Goal: Task Accomplishment & Management: Use online tool/utility

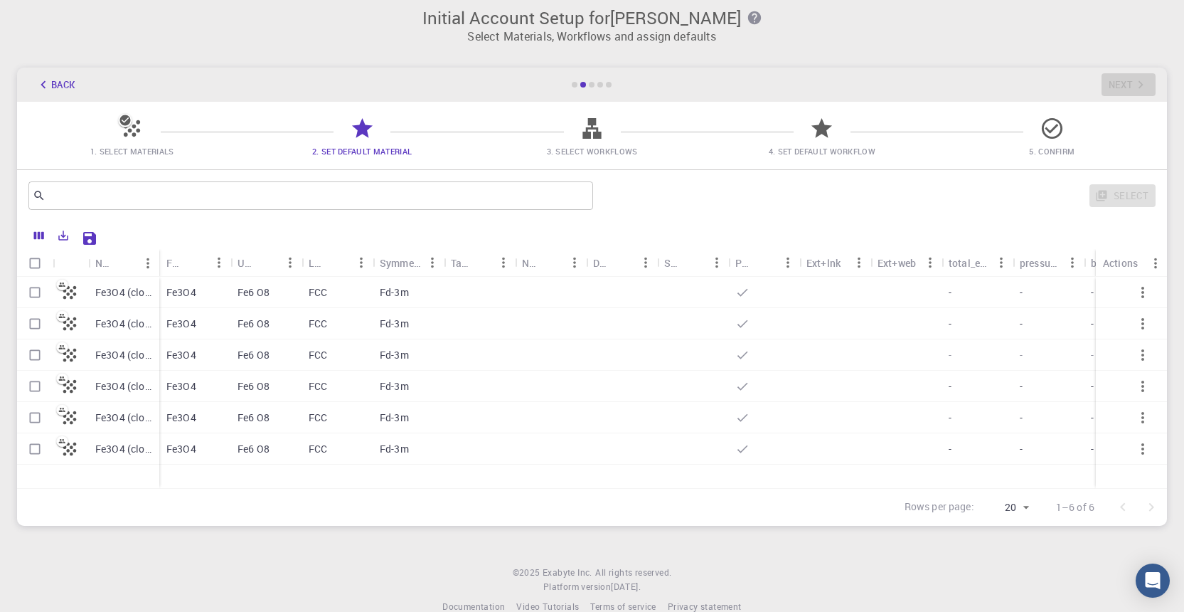
scroll to position [9, 0]
click at [128, 283] on div "Fe3O4 (clone)" at bounding box center [123, 292] width 71 height 31
checkbox input "true"
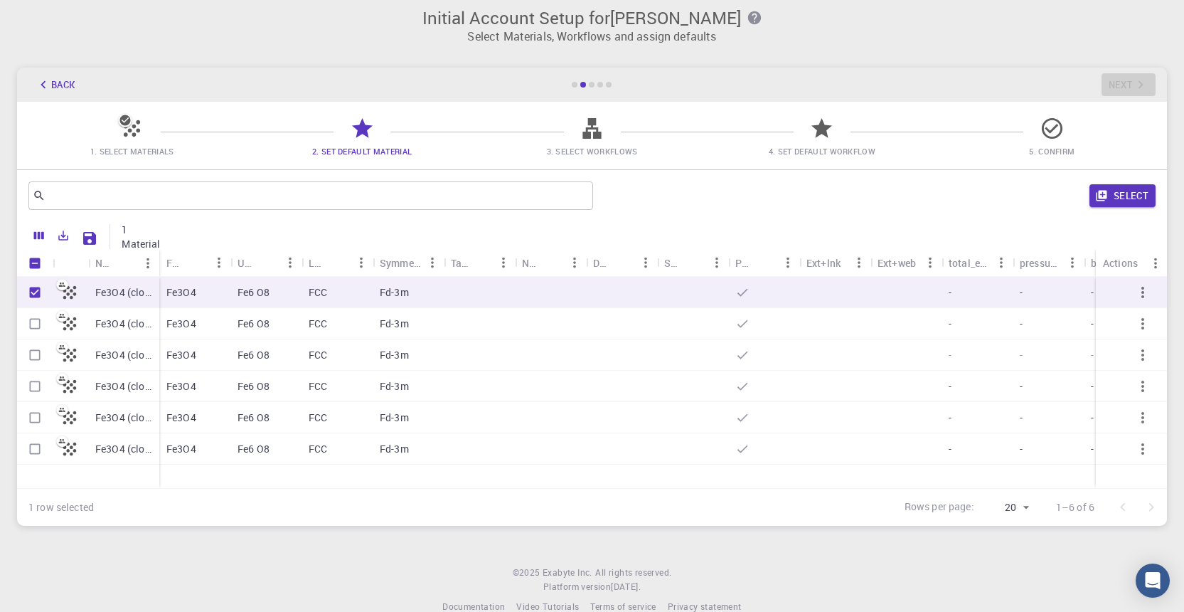
scroll to position [32, 0]
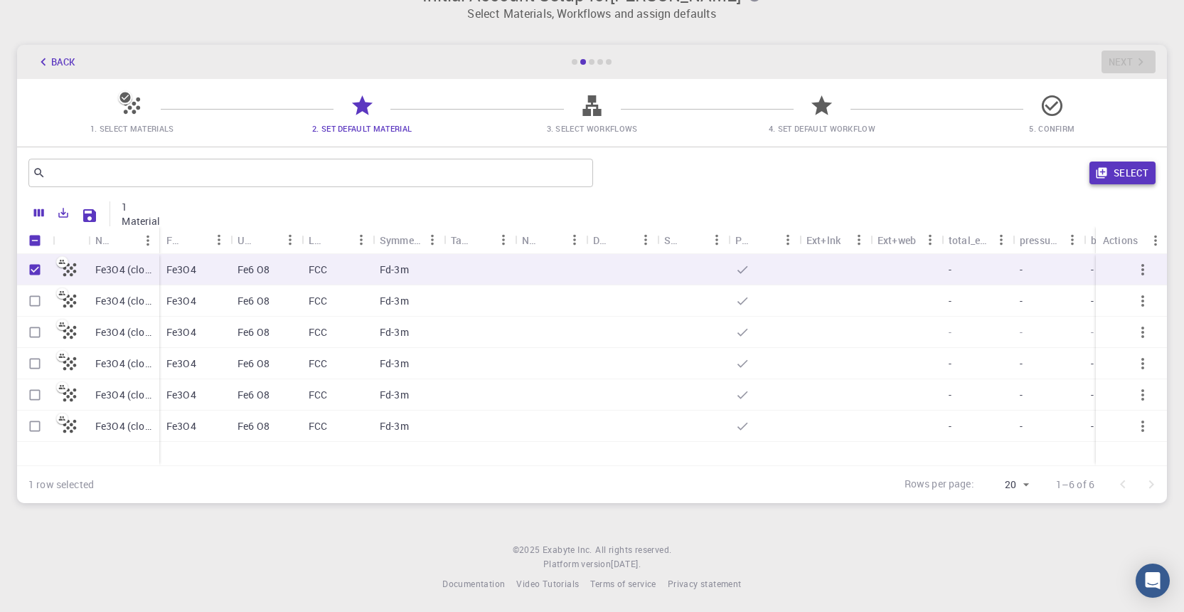
click at [1137, 170] on button "Select" at bounding box center [1123, 172] width 66 height 23
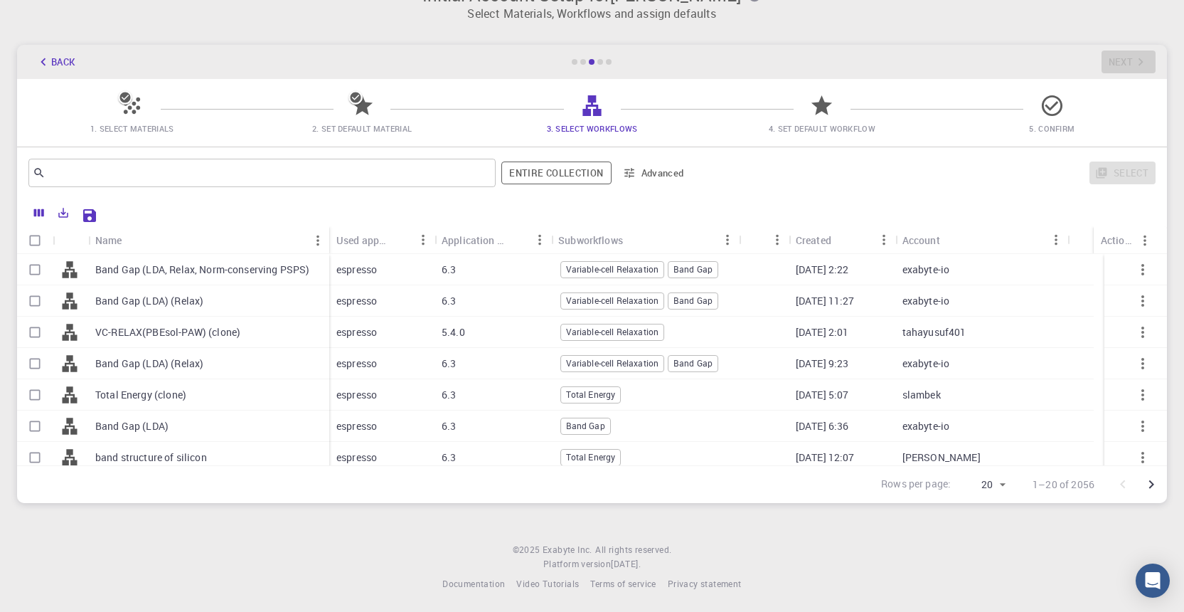
scroll to position [0, 0]
click at [32, 273] on input "Select row" at bounding box center [34, 269] width 27 height 27
checkbox input "true"
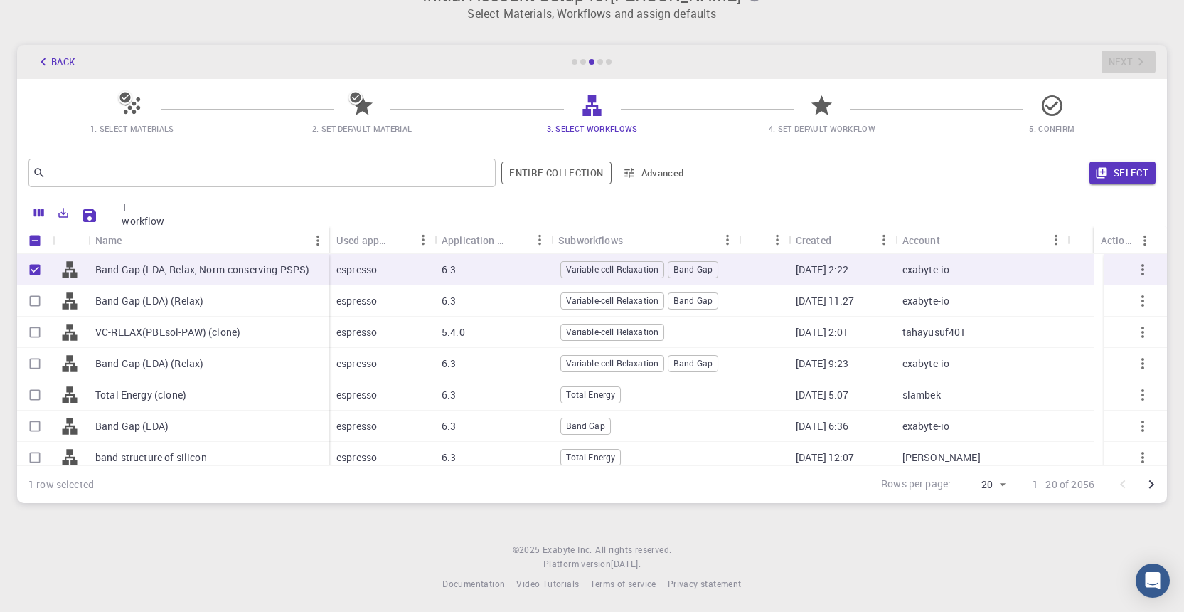
click at [31, 362] on input "Select row" at bounding box center [34, 363] width 27 height 27
checkbox input "true"
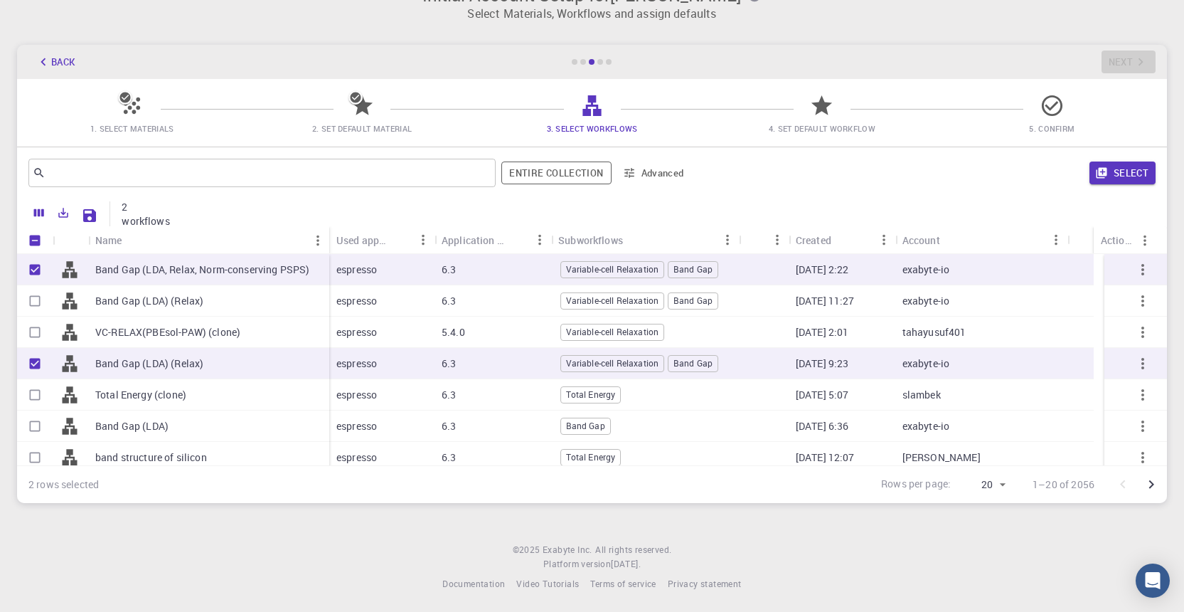
click at [39, 304] on input "Select row" at bounding box center [34, 300] width 27 height 27
checkbox input "true"
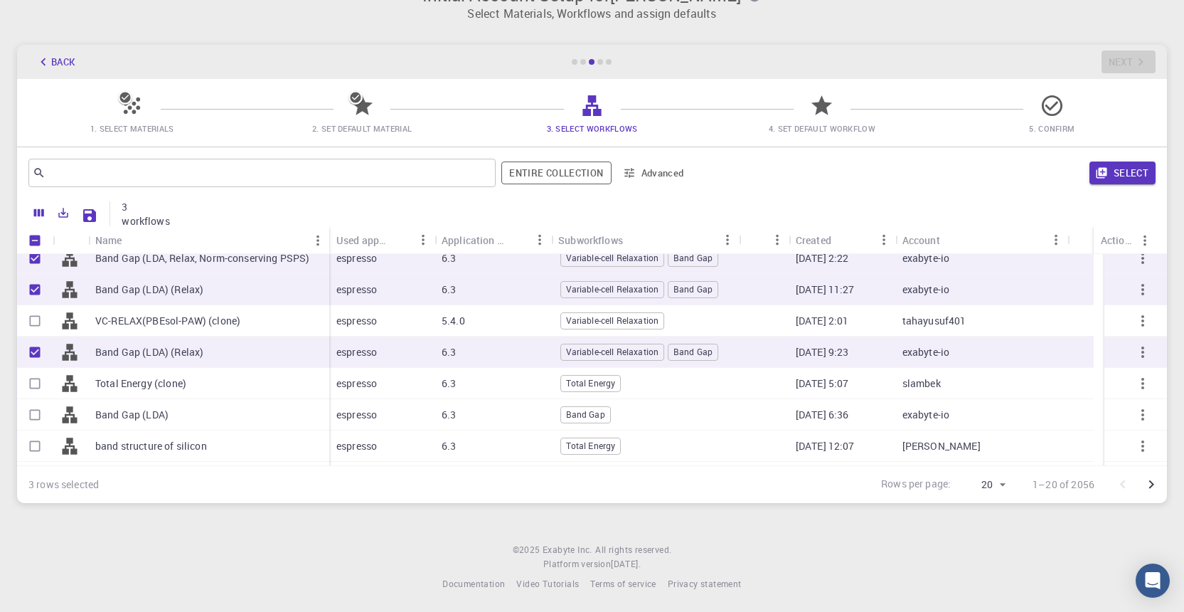
scroll to position [8, 0]
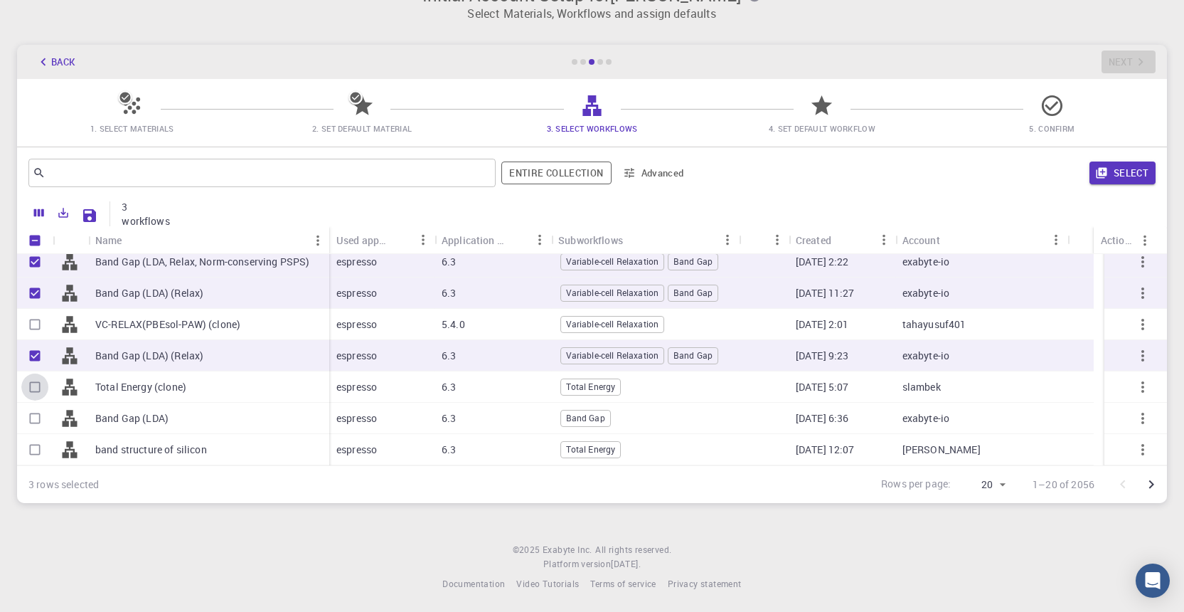
click at [33, 388] on input "Select row" at bounding box center [34, 386] width 27 height 27
checkbox input "true"
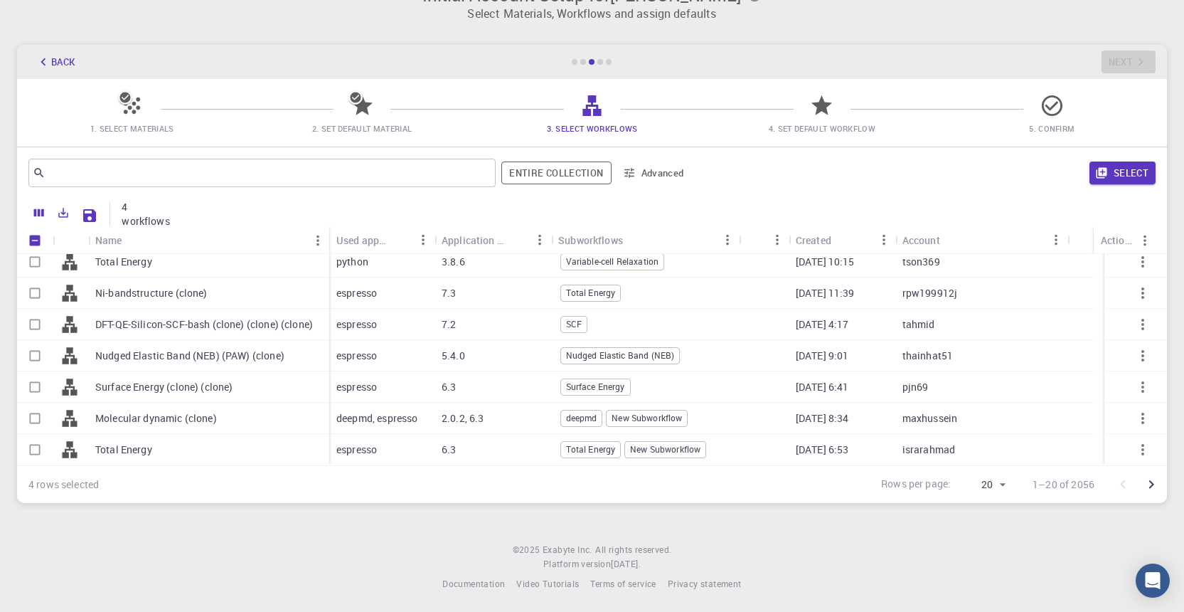
scroll to position [415, 0]
click at [37, 418] on input "Select row" at bounding box center [34, 418] width 27 height 27
checkbox input "true"
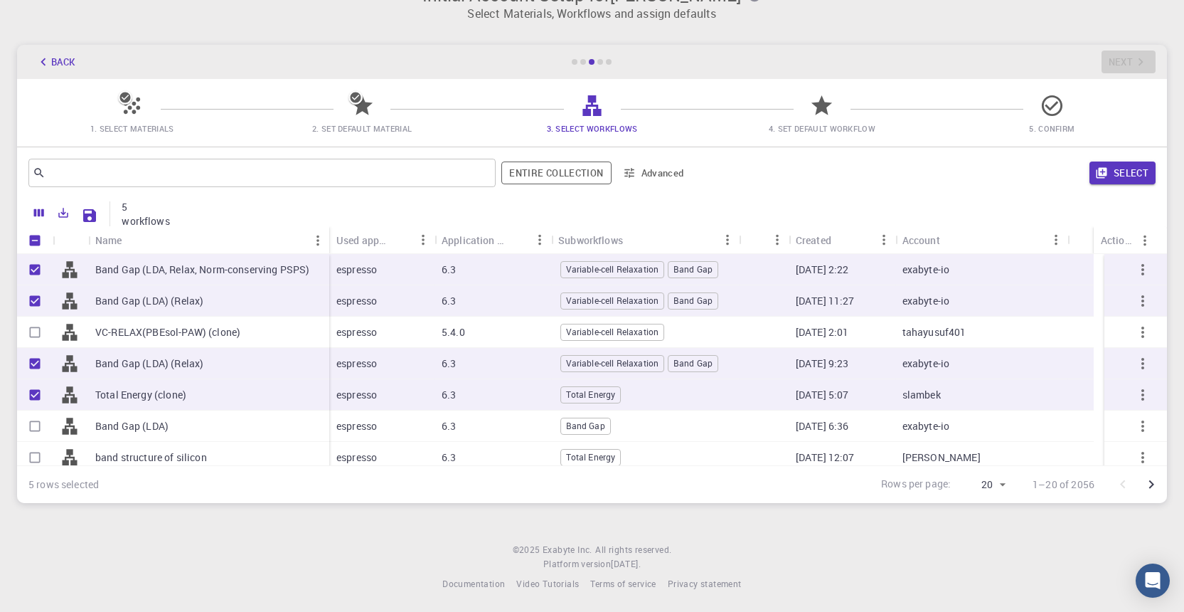
scroll to position [0, 0]
click at [1112, 173] on button "Select" at bounding box center [1123, 172] width 66 height 23
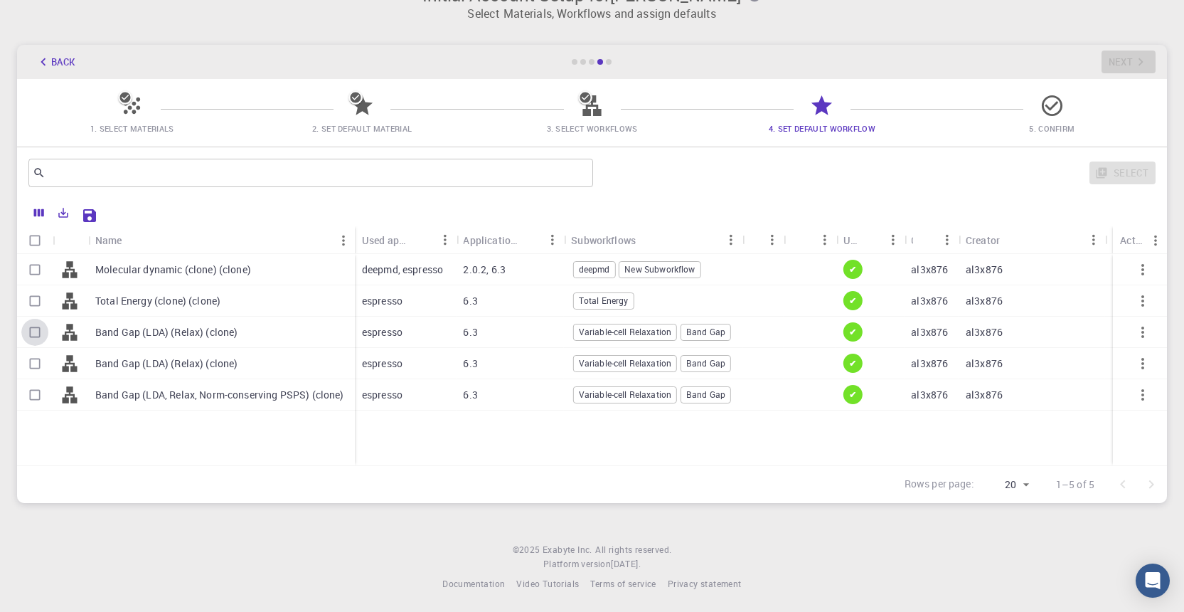
click at [29, 336] on input "Select row" at bounding box center [34, 332] width 27 height 27
checkbox input "true"
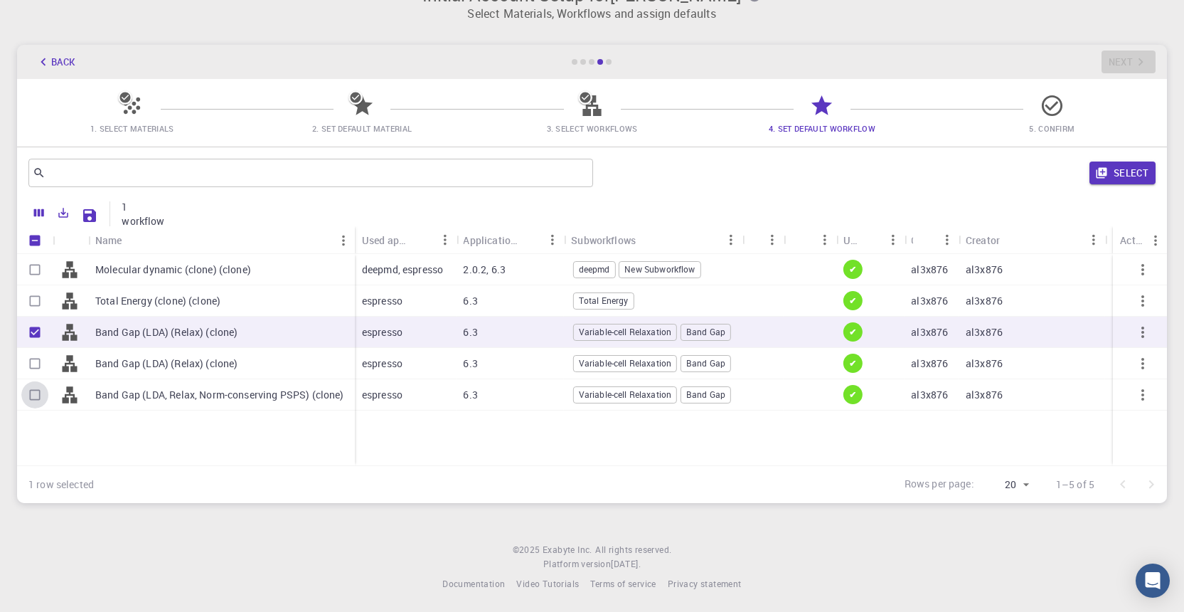
click at [33, 398] on input "Select row" at bounding box center [34, 394] width 27 height 27
checkbox input "true"
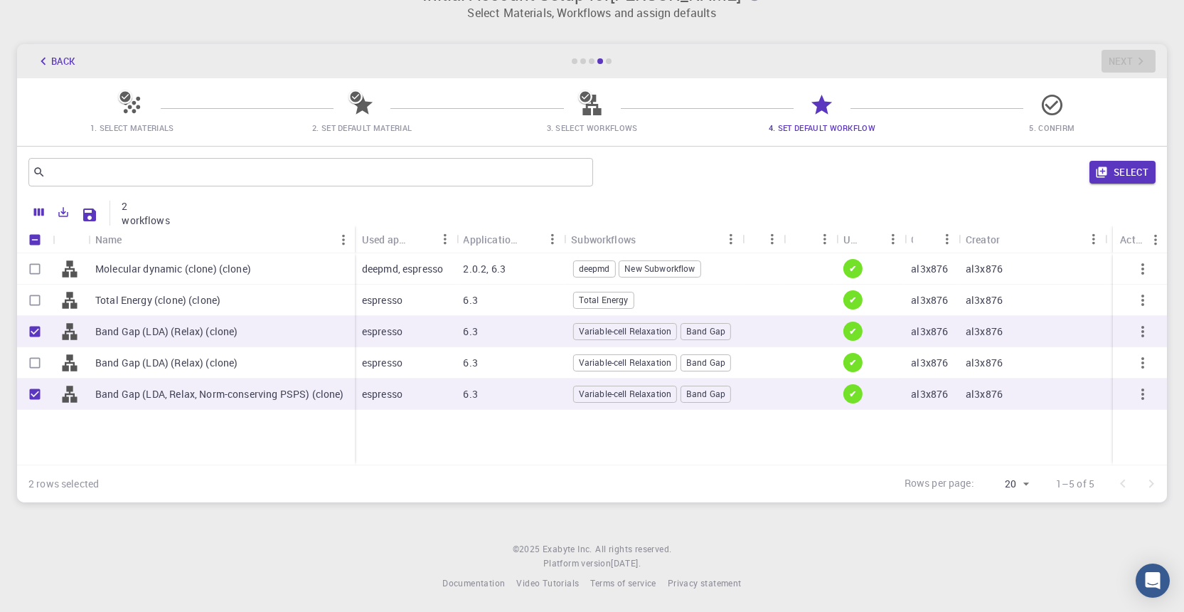
scroll to position [32, 0]
click at [1115, 174] on button "Select" at bounding box center [1123, 172] width 66 height 23
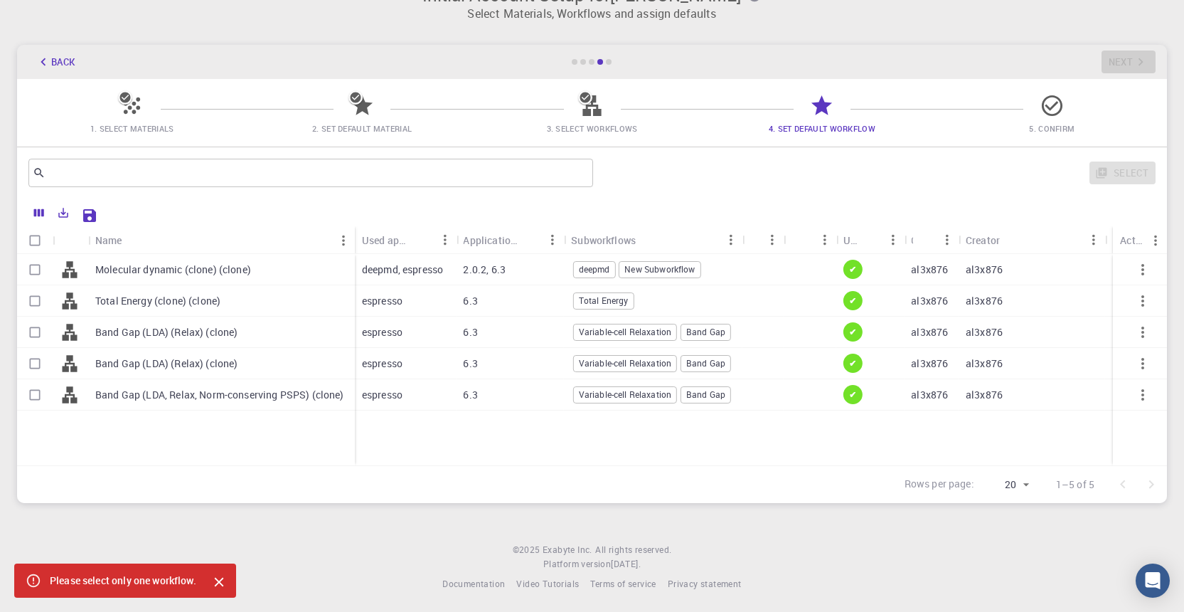
checkbox input "false"
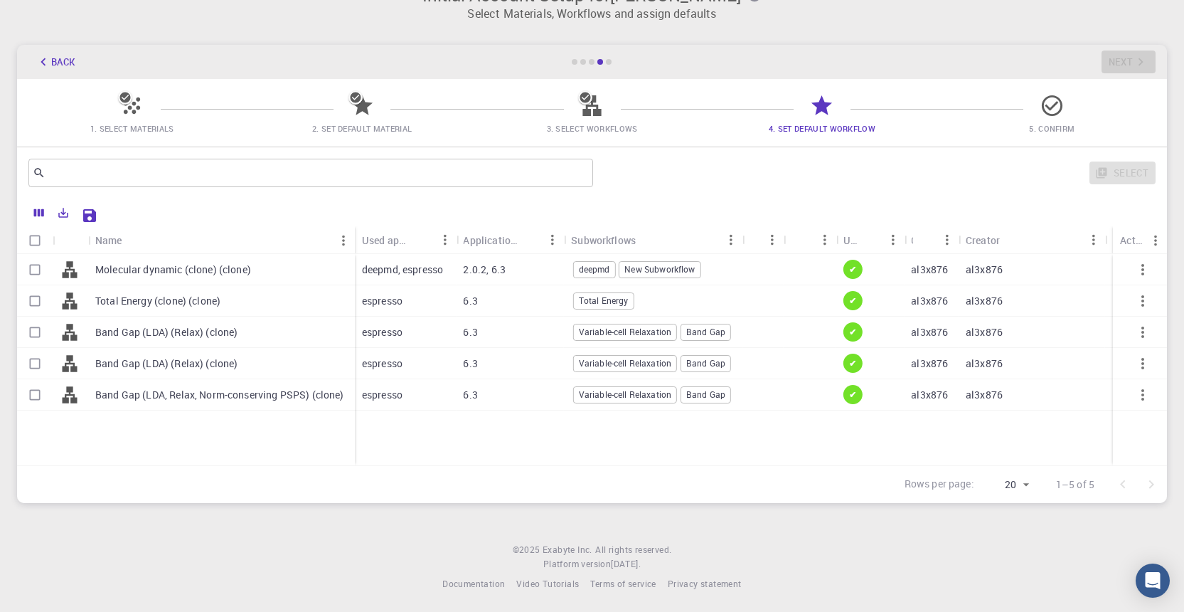
click at [42, 398] on input "Select row" at bounding box center [34, 394] width 27 height 27
checkbox input "true"
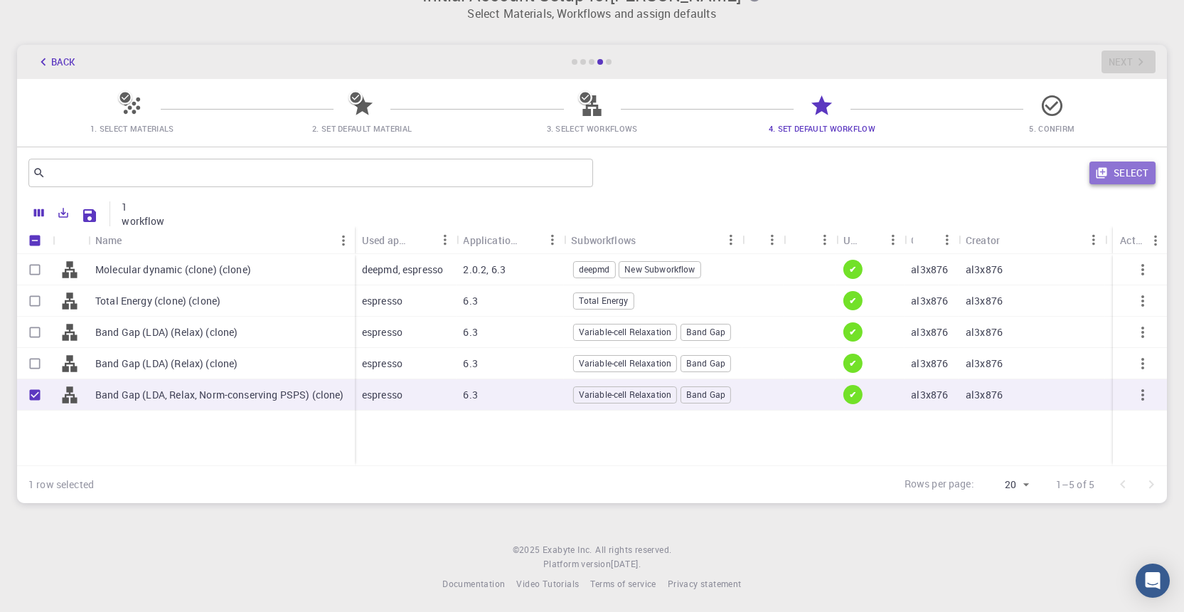
click at [1114, 170] on button "Select" at bounding box center [1123, 172] width 66 height 23
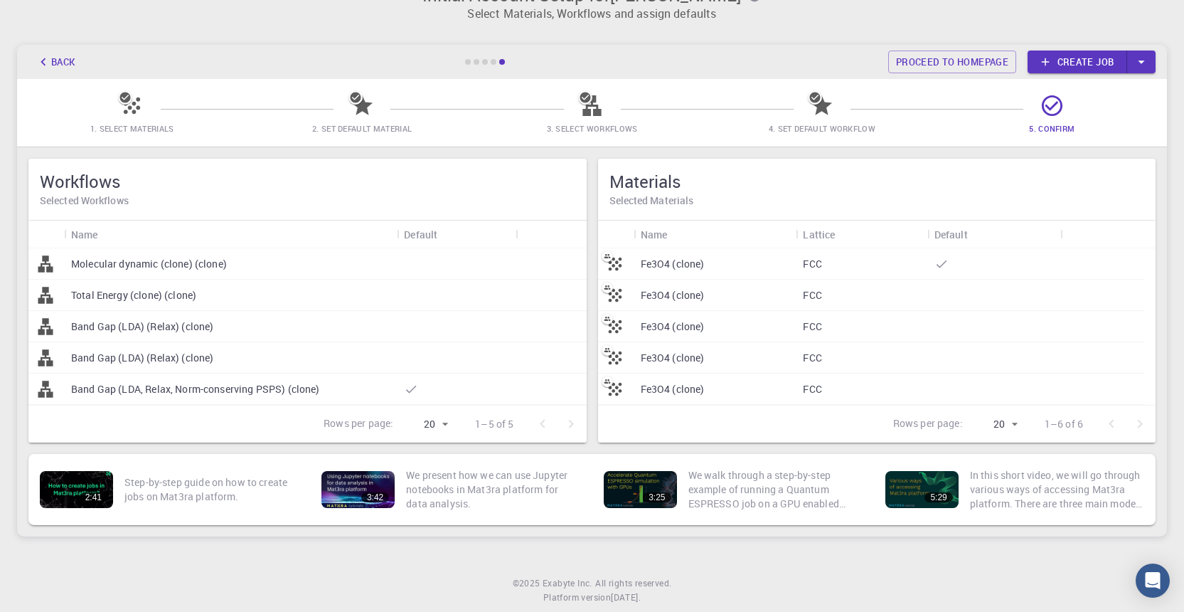
scroll to position [31, 0]
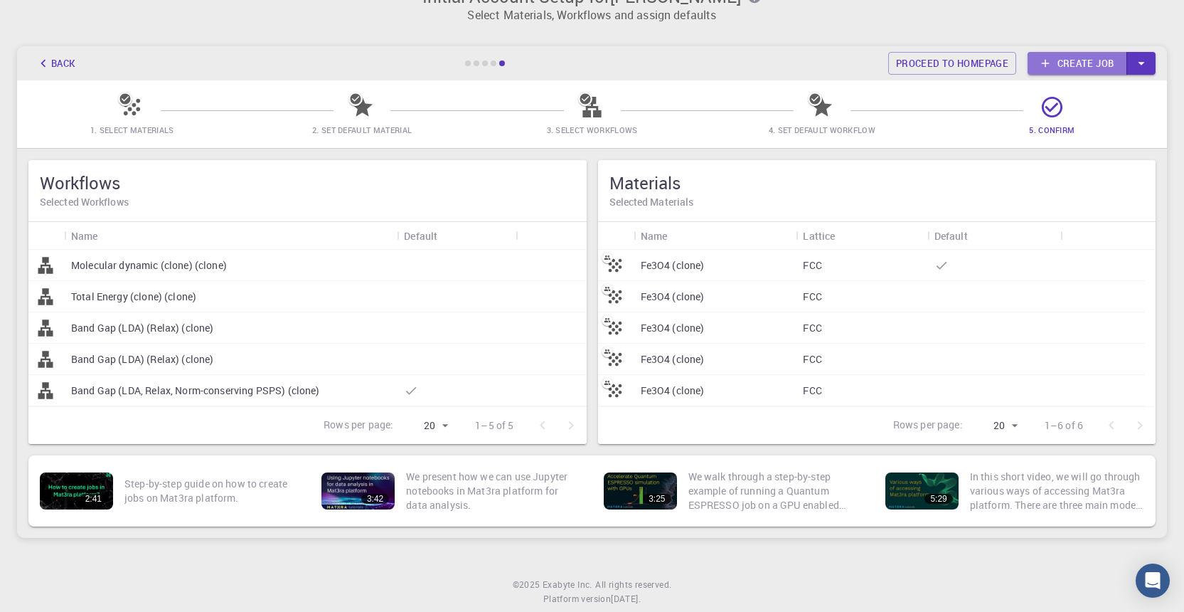
click at [1071, 67] on link "Create job" at bounding box center [1078, 63] width 100 height 23
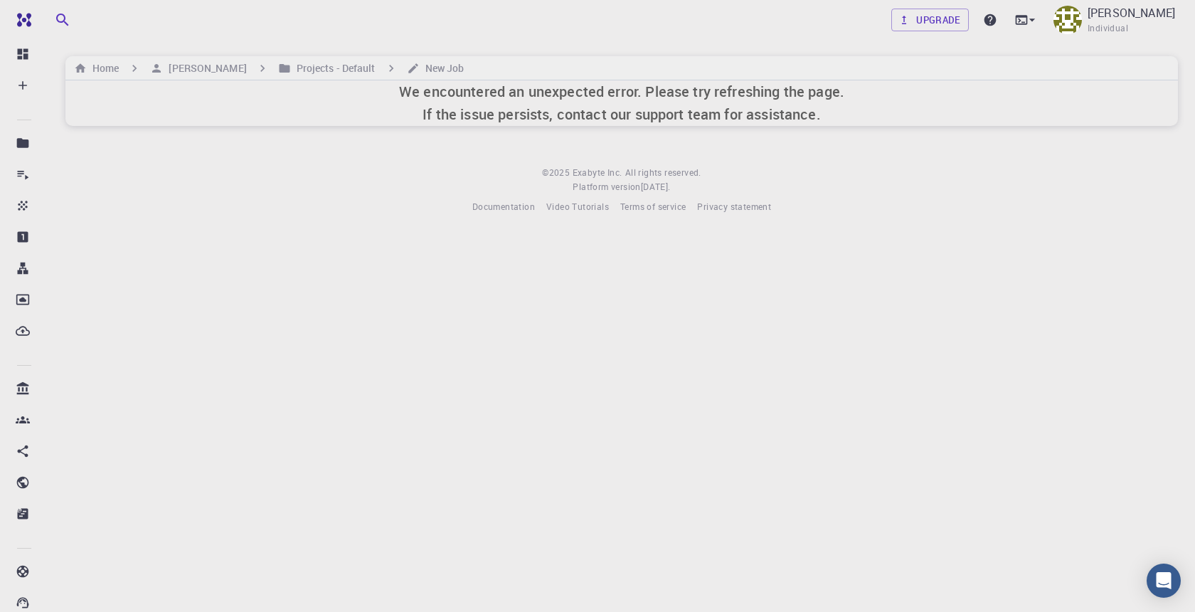
click at [410, 116] on h6 "We encountered an unexpected error. Please try refreshing the page. If the issu…" at bounding box center [621, 103] width 445 height 46
click at [341, 60] on h6 "Projects - Default" at bounding box center [333, 68] width 85 height 16
